Goal: Task Accomplishment & Management: Use online tool/utility

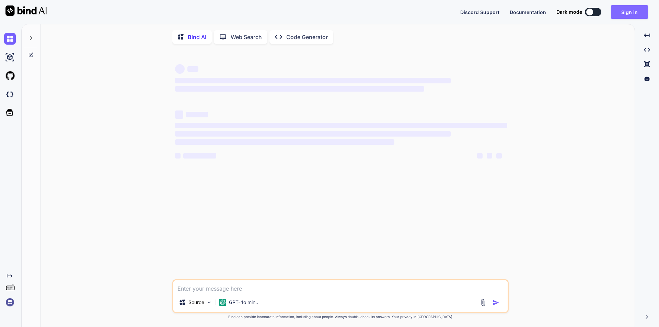
click at [627, 16] on button "Sign in" at bounding box center [629, 12] width 37 height 14
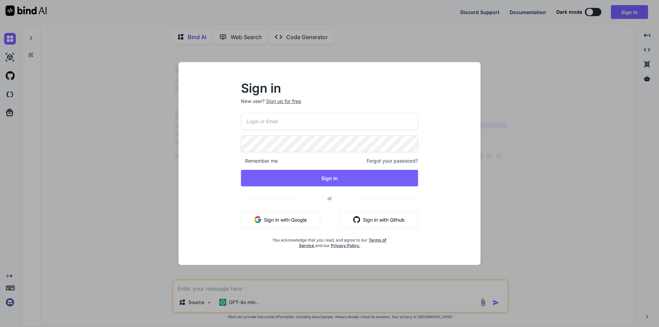
type textarea "x"
click at [304, 113] on p "New user? Sign up for free" at bounding box center [329, 105] width 177 height 15
click at [302, 122] on input "email" at bounding box center [329, 121] width 177 height 17
type input "[EMAIL_ADDRESS][DOMAIN_NAME]"
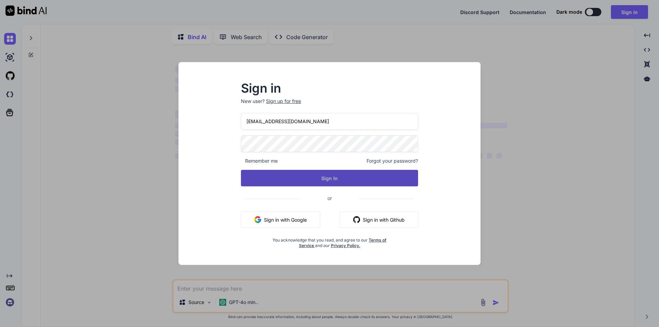
click at [325, 174] on button "Sign In" at bounding box center [329, 178] width 177 height 16
click at [325, 176] on button "Sign In" at bounding box center [329, 178] width 177 height 16
type textarea "x"
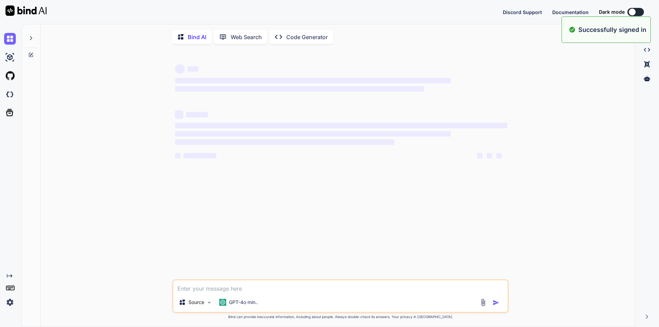
click at [264, 291] on textarea at bounding box center [340, 286] width 334 height 12
paste textarea "• Coordinated with the development team to modify the moods column with pie cha…"
type textarea "• Coordinated with the development team to modify the moods column with pie cha…"
type textarea "x"
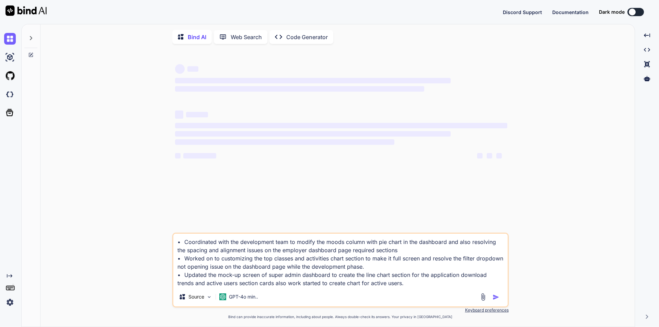
type textarea "• Coordinated with the development team to modify the moods column with pie cha…"
type textarea "x"
type textarea "• Coordinated with the development team to modify the moods column with pie cha…"
type textarea "x"
type textarea "• Coordinated with the development team to modify the moods column with pie cha…"
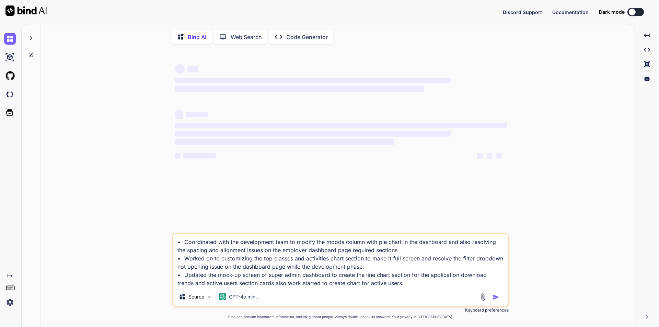
type textarea "x"
type textarea "• Coordinated with the development team to modify the moods column with pie cha…"
type textarea "x"
type textarea "• Coordinated with the development team to modify the moods column with pie cha…"
type textarea "x"
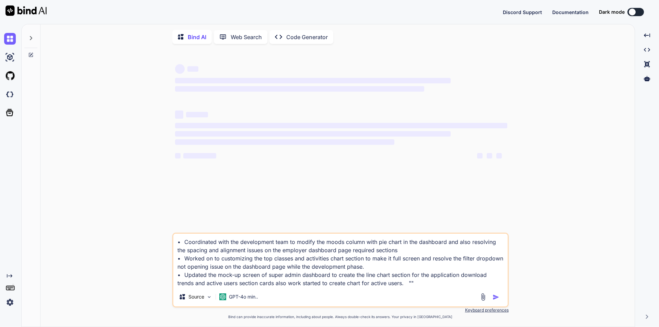
type textarea "• Coordinated with the development team to modify the moods column with pie cha…"
type textarea "x"
type textarea "• Coordinated with the development team to modify the moods column with pie cha…"
type textarea "x"
type textarea "• Coordinated with the development team to modify the moods column with pie cha…"
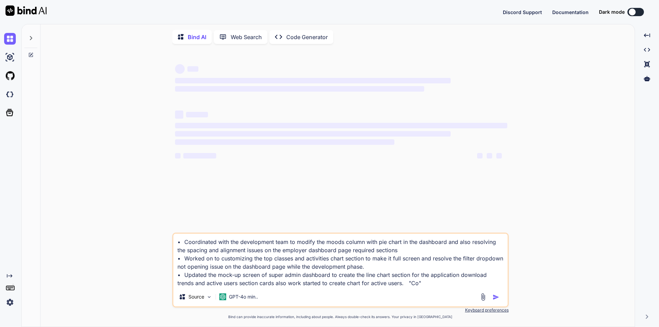
type textarea "x"
type textarea "• Coordinated with the development team to modify the moods column with pie cha…"
type textarea "x"
type textarea "• Coordinated with the development team to modify the moods column with pie cha…"
type textarea "x"
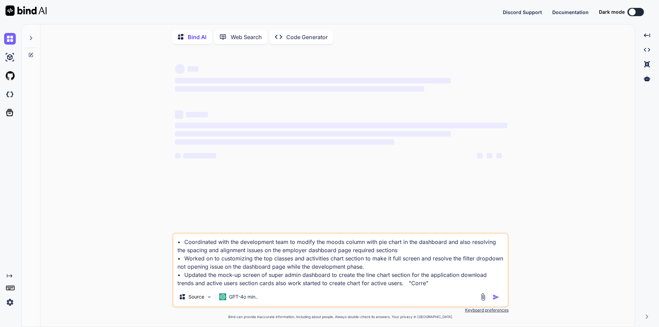
type textarea "• Coordinated with the development team to modify the moods column with pie cha…"
type textarea "x"
type textarea "• Coordinated with the development team to modify the moods column with pie cha…"
type textarea "x"
type textarea "• Coordinated with the development team to modify the moods column with pie cha…"
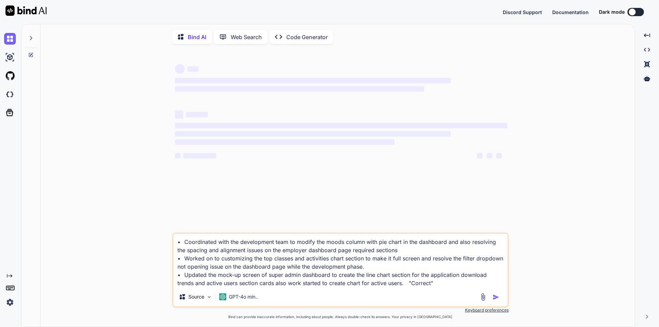
type textarea "x"
type textarea "• Coordinated with the development team to modify the moods column with pie cha…"
type textarea "x"
type textarea "• Coordinated with the development team to modify the moods column with pie cha…"
type textarea "x"
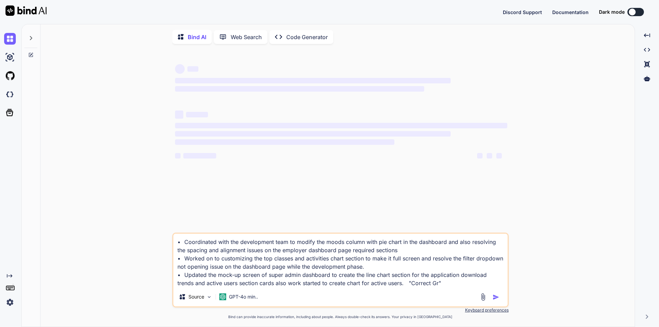
type textarea "• Coordinated with the development team to modify the moods column with pie cha…"
type textarea "x"
type textarea "• Coordinated with the development team to modify the moods column with pie cha…"
type textarea "x"
type textarea "• Coordinated with the development team to modify the moods column with pie cha…"
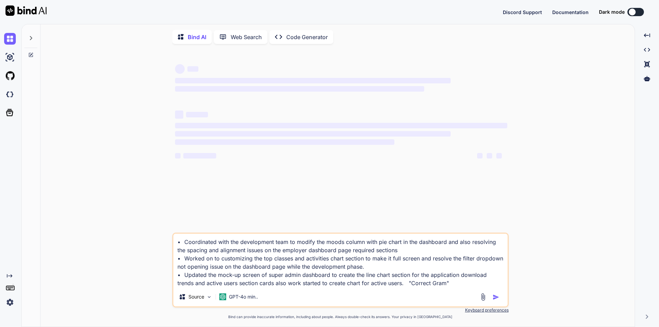
type textarea "x"
type textarea "• Coordinated with the development team to modify the moods column with pie cha…"
type textarea "x"
type textarea "• Coordinated with the development team to modify the moods column with pie cha…"
type textarea "x"
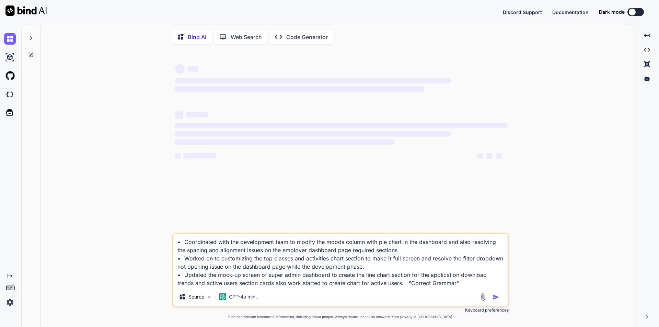
type textarea "• Coordinated with the development team to modify the moods column with pie cha…"
type textarea "x"
type textarea "• Coordinated with the development team to modify the moods column with pie cha…"
type textarea "x"
type textarea "• Coordinated with the development team to modify the moods column with pie cha…"
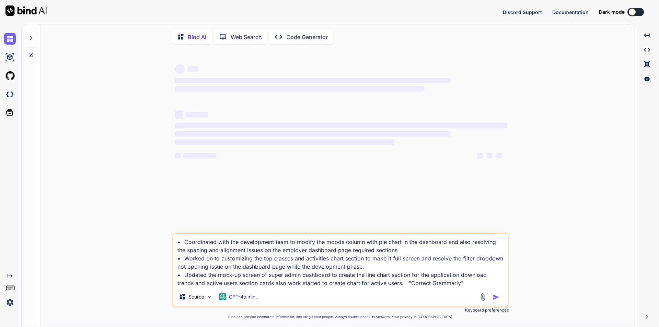
type textarea "x"
type textarea "• Coordinated with the development team to modify the moods column with pie cha…"
type textarea "x"
type textarea "• Coordinated with the development team to modify the moods column with pie cha…"
type textarea "x"
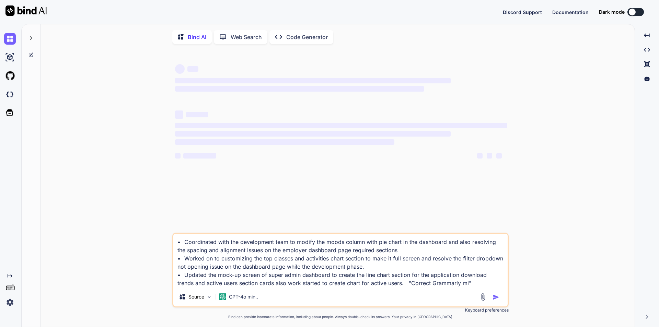
type textarea "• Coordinated with the development team to modify the moods column with pie cha…"
type textarea "x"
type textarea "• Coordinated with the development team to modify the moods column with pie cha…"
type textarea "x"
type textarea "• Coordinated with the development team to modify the moods column with pie cha…"
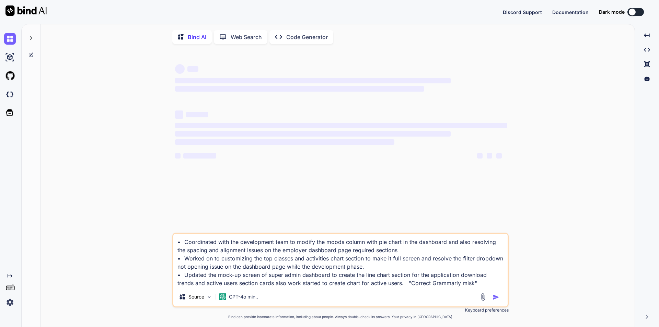
type textarea "x"
type textarea "• Coordinated with the development team to modify the moods column with pie cha…"
type textarea "x"
type textarea "• Coordinated with the development team to modify the moods column with pie cha…"
type textarea "x"
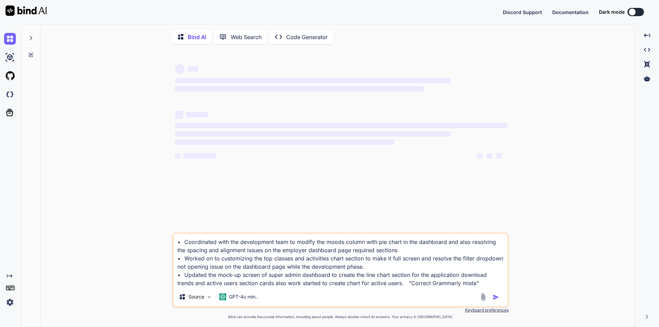
type textarea "• Coordinated with the development team to modify the moods column with pie cha…"
type textarea "x"
type textarea "• Coordinated with the development team to modify the moods column with pie cha…"
type textarea "x"
type textarea "• Coordinated with the development team to modify the moods column with pie cha…"
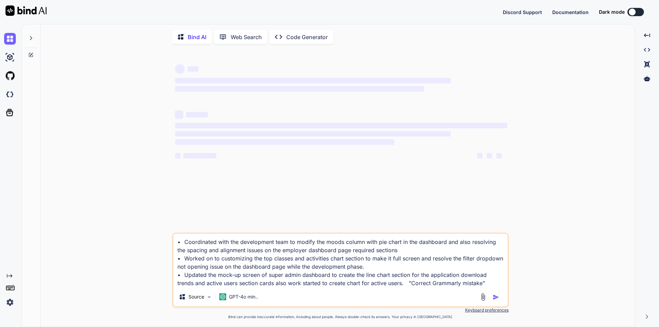
type textarea "x"
type textarea "• Coordinated with the development team to modify the moods column with pie cha…"
type textarea "x"
type textarea "• Coordinated with the development team to modify the moods column with pie cha…"
type textarea "x"
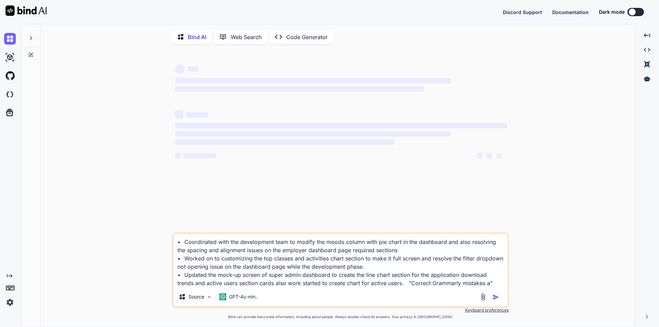
type textarea "• Coordinated with the development team to modify the moods column with pie cha…"
type textarea "x"
type textarea "• Coordinated with the development team to modify the moods column with pie cha…"
type textarea "x"
type textarea "• Coordinated with the development team to modify the moods column with pie cha…"
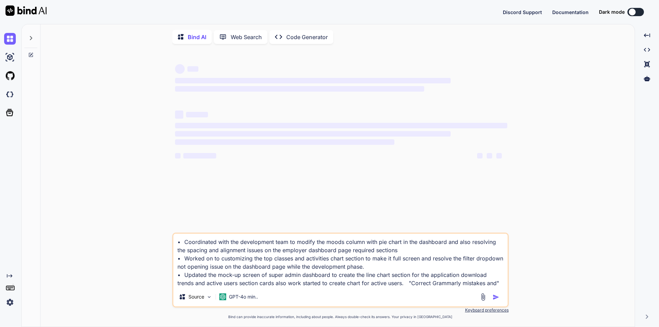
type textarea "x"
type textarea "• Coordinated with the development team to modify the moods column with pie cha…"
type textarea "x"
type textarea "• Coordinated with the development team to modify the moods column with pie cha…"
type textarea "x"
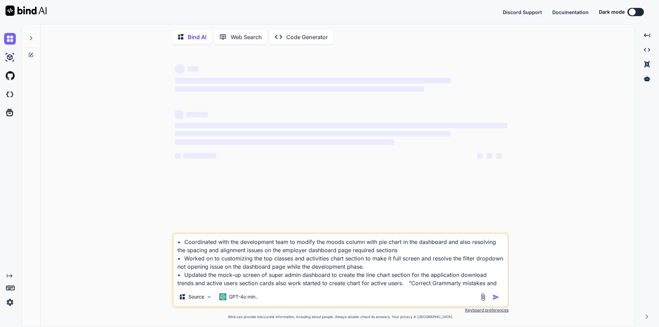
type textarea "• Coordinated with the development team to modify the moods column with pie cha…"
type textarea "x"
type textarea "• Coordinated with the development team to modify the moods column with pie cha…"
type textarea "x"
type textarea "• Coordinated with the development team to modify the moods column with pie cha…"
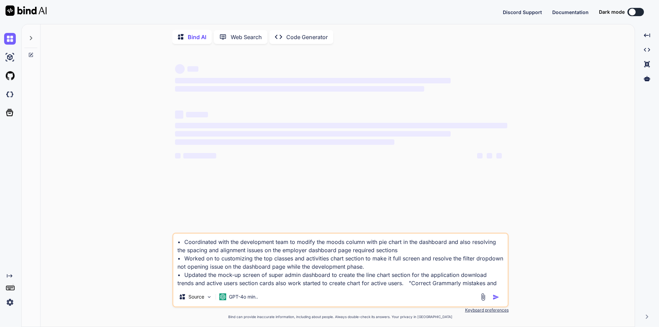
type textarea "x"
type textarea "• Coordinated with the development team to modify the moods column with pie cha…"
type textarea "x"
type textarea "• Coordinated with the development team to modify the moods column with pie cha…"
type textarea "x"
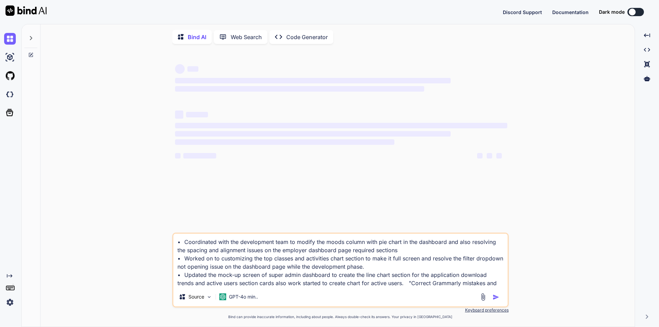
type textarea "• Coordinated with the development team to modify the moods column with pie cha…"
type textarea "x"
type textarea "• Coordinated with the development team to modify the moods column with pie cha…"
type textarea "x"
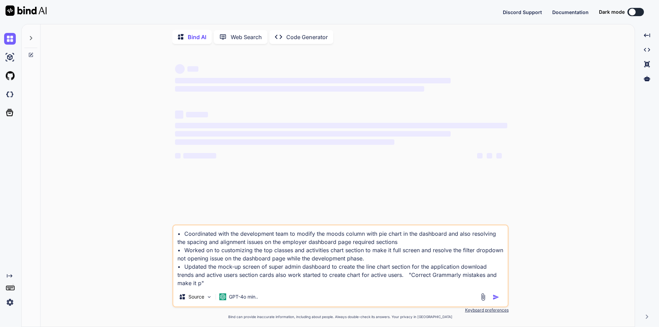
type textarea "• Coordinated with the development team to modify the moods column with pie cha…"
type textarea "x"
type textarea "• Coordinated with the development team to modify the moods column with pie cha…"
type textarea "x"
type textarea "• Coordinated with the development team to modify the moods column with pie cha…"
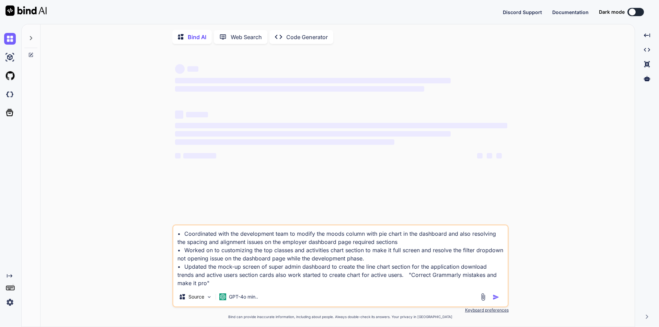
type textarea "x"
type textarea "• Coordinated with the development team to modify the moods column with pie cha…"
type textarea "x"
type textarea "• Coordinated with the development team to modify the moods column with pie cha…"
type textarea "x"
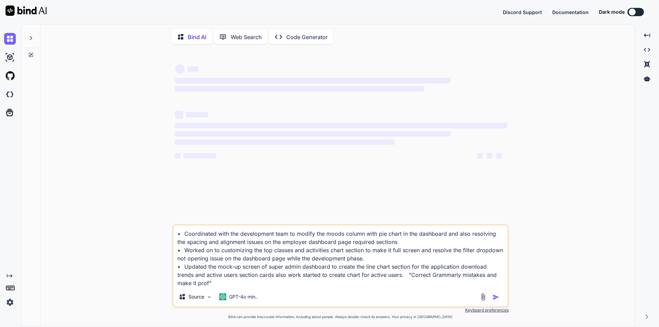
type textarea "• Coordinated with the development team to modify the moods column with pie cha…"
type textarea "x"
type textarea "• Coordinated with the development team to modify the moods column with pie cha…"
type textarea "x"
type textarea "• Coordinated with the development team to modify the moods column with pie cha…"
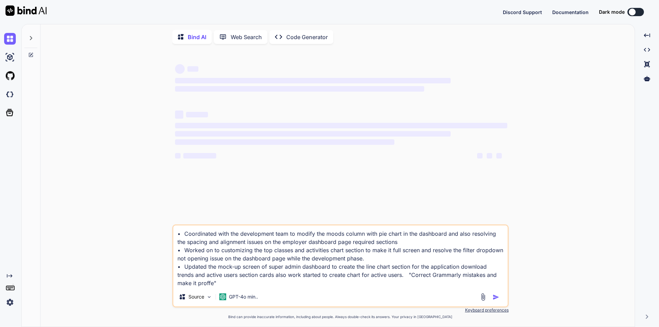
type textarea "x"
type textarea "• Coordinated with the development team to modify the moods column with pie cha…"
type textarea "x"
type textarea "• Coordinated with the development team to modify the moods column with pie cha…"
type textarea "x"
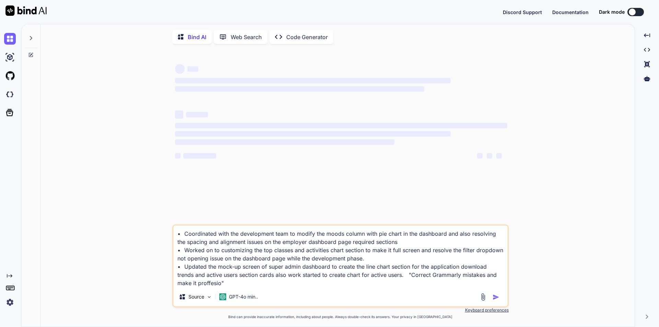
type textarea "• Coordinated with the development team to modify the moods column with pie cha…"
type textarea "x"
type textarea "• Coordinated with the development team to modify the moods column with pie cha…"
type textarea "x"
type textarea "• Coordinated with the development team to modify the moods column with pie cha…"
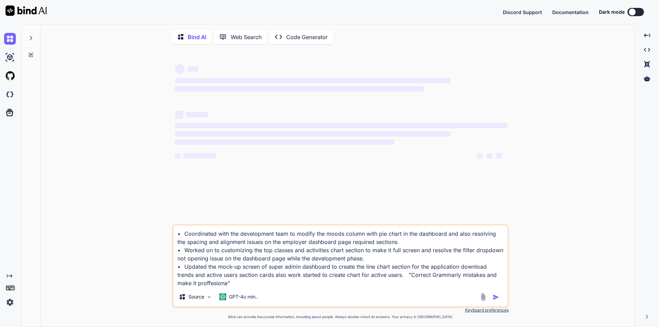
type textarea "x"
click at [386, 276] on textarea "• Coordinated with the development team to modify the moods column with pie cha…" at bounding box center [340, 256] width 334 height 62
type textarea "• Coordinated with the development team to modify the moods column with pie cha…"
type textarea "x"
type textarea "• Coordinated with the development team to modify the moods column with pie cha…"
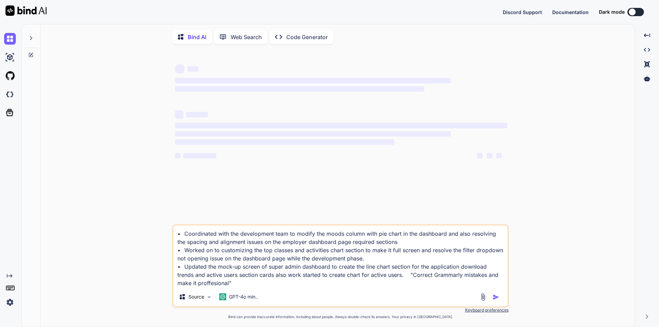
type textarea "x"
type textarea "• Coordinated with the development team to modify the moods column with pie cha…"
type textarea "x"
type textarea "• Coordinated with the development team to modify the moods column with pie cha…"
type textarea "x"
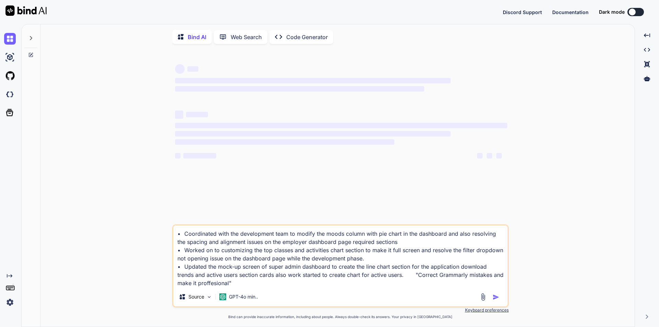
type textarea "• Coordinated with the development team to modify the moods column with pie cha…"
type textarea "x"
type textarea "• Coordinated with the development team to modify the moods column with pie cha…"
type textarea "x"
type textarea "• Coordinated with the development team to modify the moods column with pie cha…"
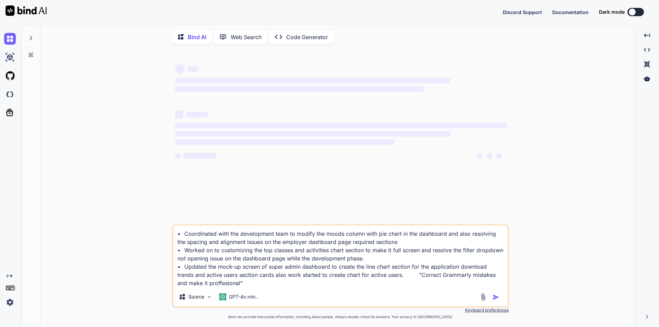
type textarea "x"
type textarea "• Coordinated with the development team to modify the moods column with pie cha…"
type textarea "x"
type textarea "• Coordinated with the development team to modify the moods column with pie cha…"
type textarea "x"
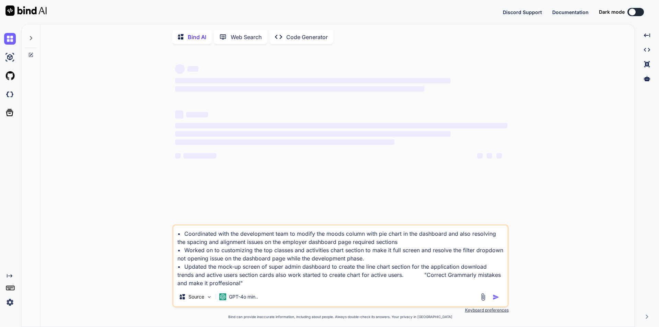
type textarea "• Coordinated with the development team to modify the moods column with pie cha…"
type textarea "x"
type textarea "• Coordinated with the development team to modify the moods column with pie cha…"
type textarea "x"
type textarea "• Coordinated with the development team to modify the moods column with pie cha…"
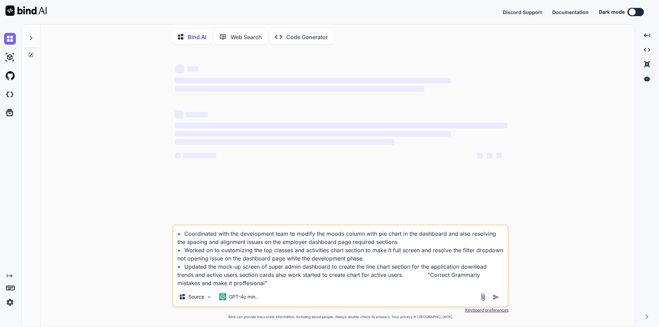
type textarea "x"
type textarea "• Coordinated with the development team to modify the moods column with pie cha…"
type textarea "x"
type textarea "• Coordinated with the development team to modify the moods column with pie cha…"
type textarea "x"
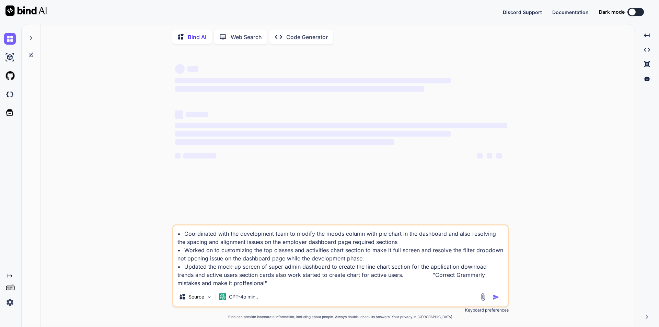
type textarea "• Coordinated with the development team to modify the moods column with pie cha…"
type textarea "x"
type textarea "• Coordinated with the development team to modify the moods column with pie cha…"
type textarea "x"
type textarea "• Coordinated with the development team to modify the moods column with pie cha…"
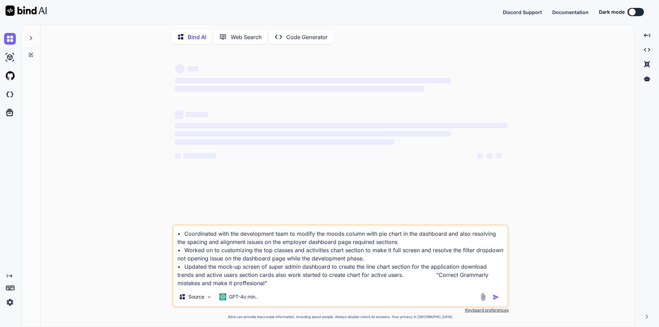
type textarea "x"
type textarea "• Coordinated with the development team to modify the moods column with pie cha…"
type textarea "x"
type textarea "• Coordinated with the development team to modify the moods column with pie cha…"
type textarea "x"
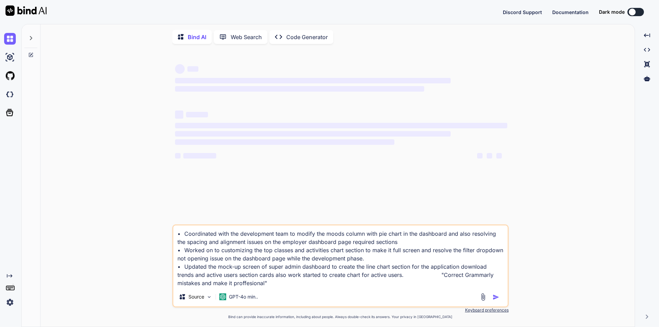
type textarea "• Coordinated with the development team to modify the moods column with pie cha…"
type textarea "x"
type textarea "• Coordinated with the development team to modify the moods column with pie cha…"
type textarea "x"
type textarea "• Coordinated with the development team to modify the moods column with pie cha…"
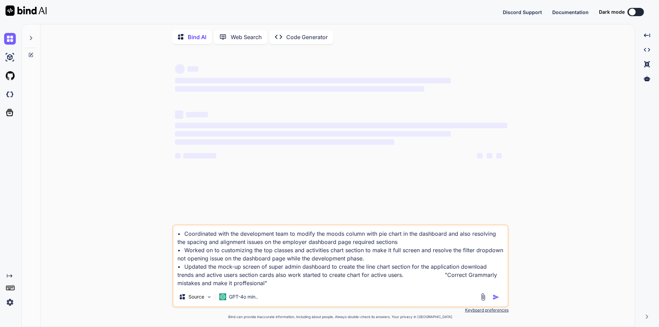
type textarea "x"
type textarea "• Coordinated with the development team to modify the moods column with pie cha…"
type textarea "x"
type textarea "• Coordinated with the development team to modify the moods column with pie cha…"
type textarea "x"
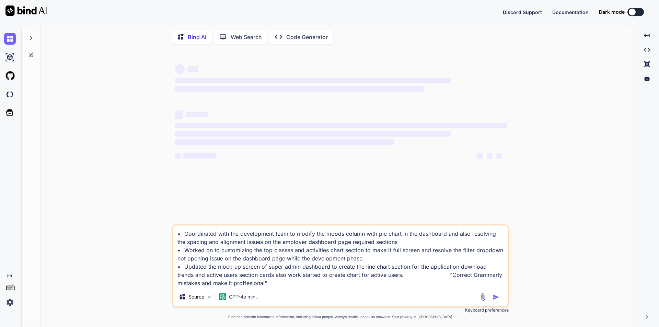
type textarea "• Coordinated with the development team to modify the moods column with pie cha…"
type textarea "x"
type textarea "• Coordinated with the development team to modify the moods column with pie cha…"
type textarea "x"
type textarea "• Coordinated with the development team to modify the moods column with pie cha…"
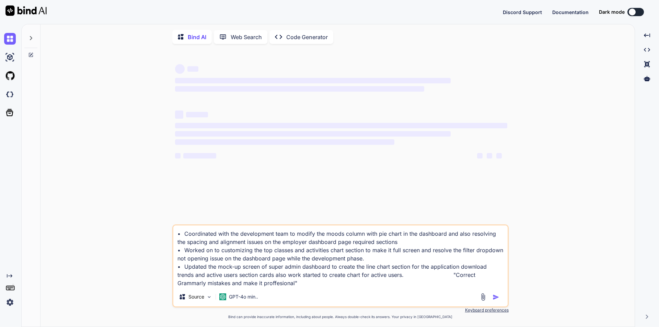
type textarea "x"
type textarea "• Coordinated with the development team to modify the moods column with pie cha…"
type textarea "x"
type textarea "• Coordinated with the development team to modify the moods column with pie cha…"
type textarea "x"
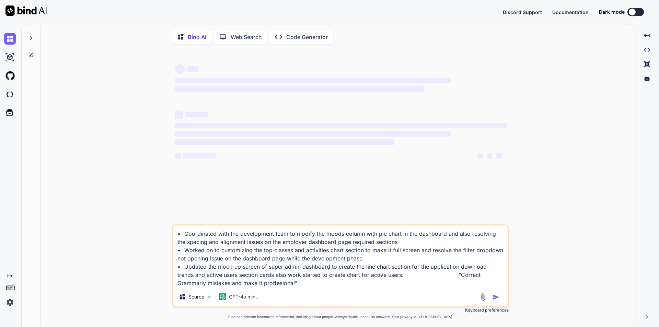
type textarea "• Coordinated with the development team to modify the moods column with pie cha…"
type textarea "x"
type textarea "• Coordinated with the development team to modify the moods column with pie cha…"
type textarea "x"
type textarea "• Coordinated with the development team to modify the moods column with pie cha…"
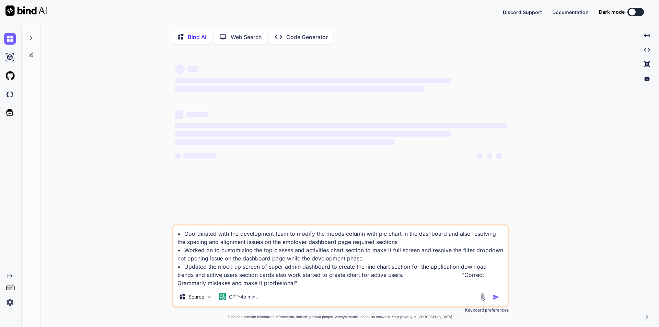
type textarea "x"
type textarea "• Coordinated with the development team to modify the moods column with pie cha…"
type textarea "x"
type textarea "• Coordinated with the development team to modify the moods column with pie cha…"
type textarea "x"
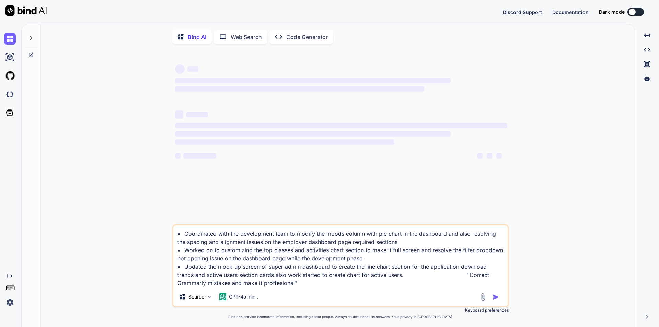
type textarea "• Coordinated with the development team to modify the moods column with pie cha…"
type textarea "x"
type textarea "• Coordinated with the development team to modify the moods column with pie cha…"
type textarea "x"
type textarea "• Coordinated with the development team to modify the moods column with pie cha…"
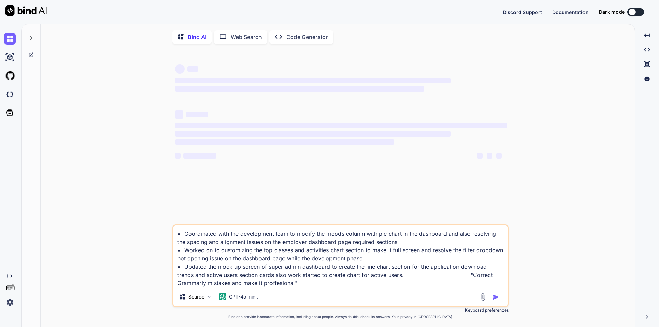
type textarea "x"
type textarea "• Coordinated with the development team to modify the moods column with pie cha…"
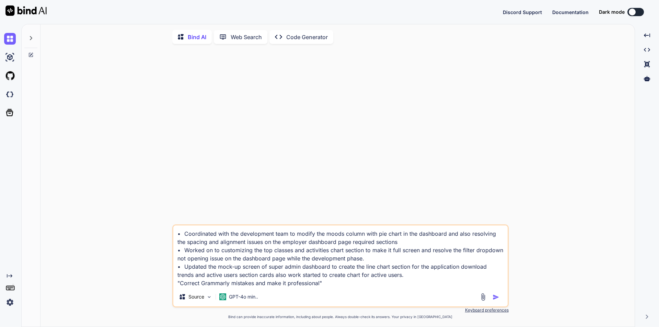
click at [357, 283] on textarea "• Coordinated with the development team to modify the moods column with pie cha…" at bounding box center [340, 256] width 334 height 62
click at [352, 282] on textarea "• Coordinated with the development team to modify the moods column with pie cha…" at bounding box center [340, 256] width 334 height 62
click at [494, 300] on img "button" at bounding box center [495, 297] width 7 height 7
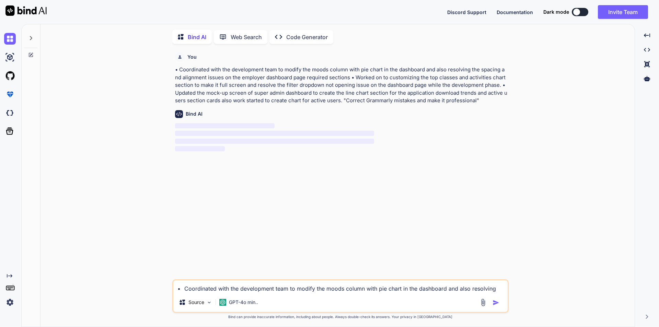
scroll to position [3, 0]
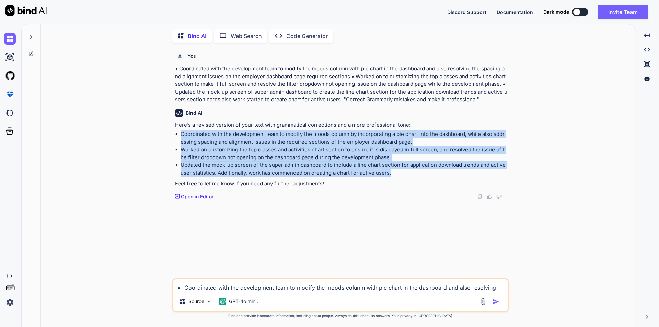
drag, startPoint x: 178, startPoint y: 131, endPoint x: 390, endPoint y: 174, distance: 216.0
click at [390, 174] on ul "Coordinated with the development team to modify the moods column by incorporati…" at bounding box center [341, 153] width 332 height 46
copy ul "Coordinated with the development team to modify the moods column by incorporati…"
click at [376, 166] on li "Updated the mock-up screen of the super admin dashboard to include a line chart…" at bounding box center [343, 168] width 327 height 15
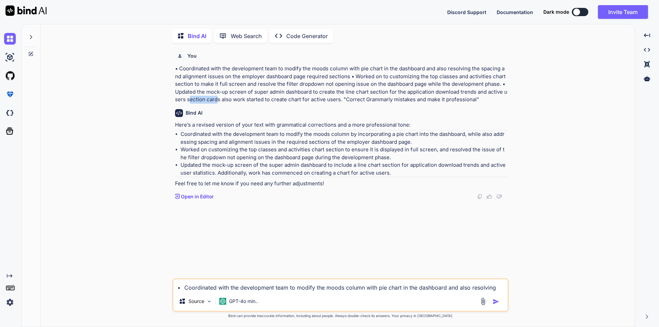
drag, startPoint x: 186, startPoint y: 99, endPoint x: 214, endPoint y: 97, distance: 28.5
click at [214, 97] on p "• Coordinated with the development team to modify the moods column with pie cha…" at bounding box center [341, 84] width 332 height 39
